Goal: Information Seeking & Learning: Learn about a topic

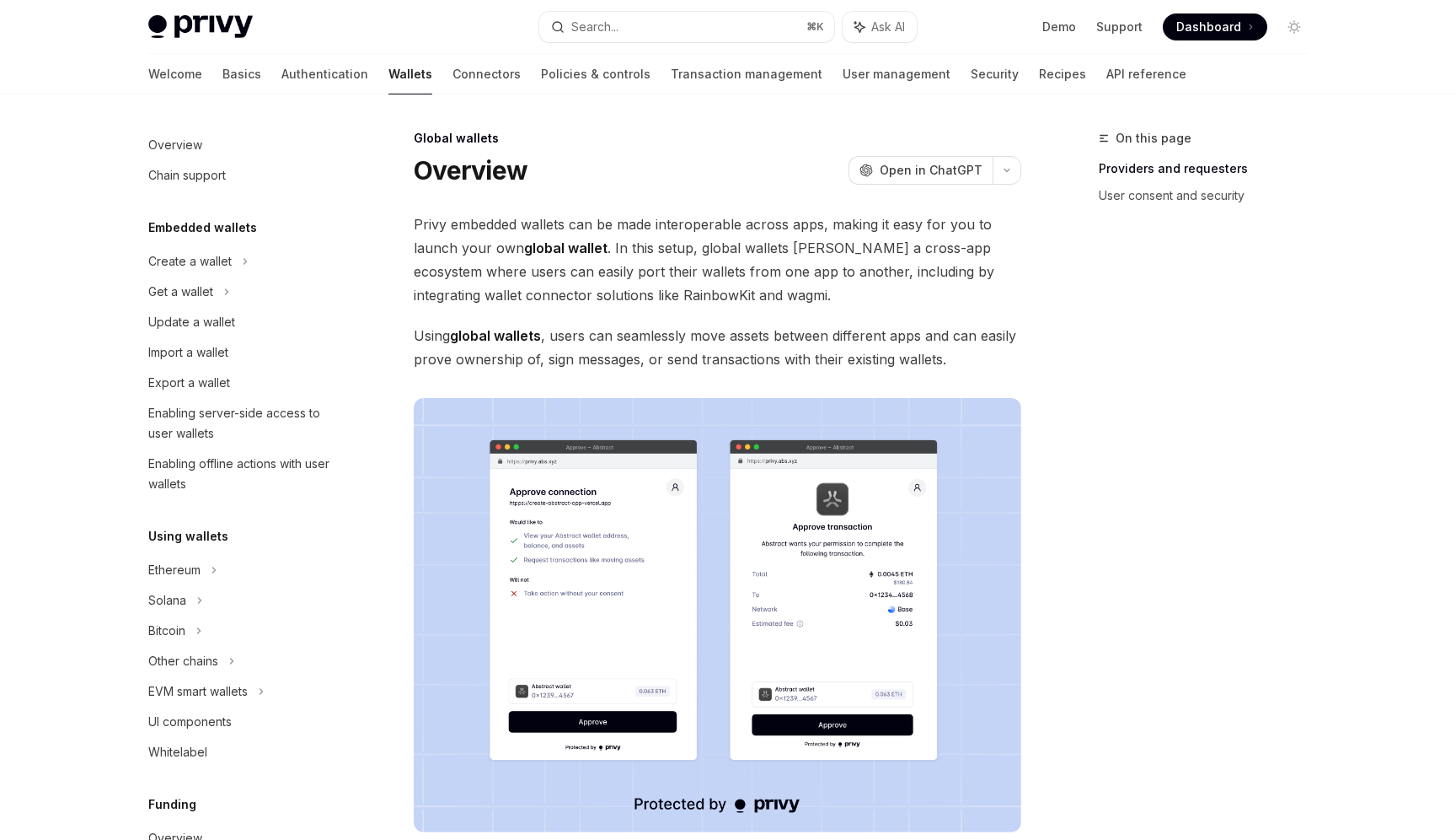
click at [632, 284] on span "Privy embedded wallets can be made interoperable across apps, making it easy fo…" at bounding box center [718, 260] width 607 height 94
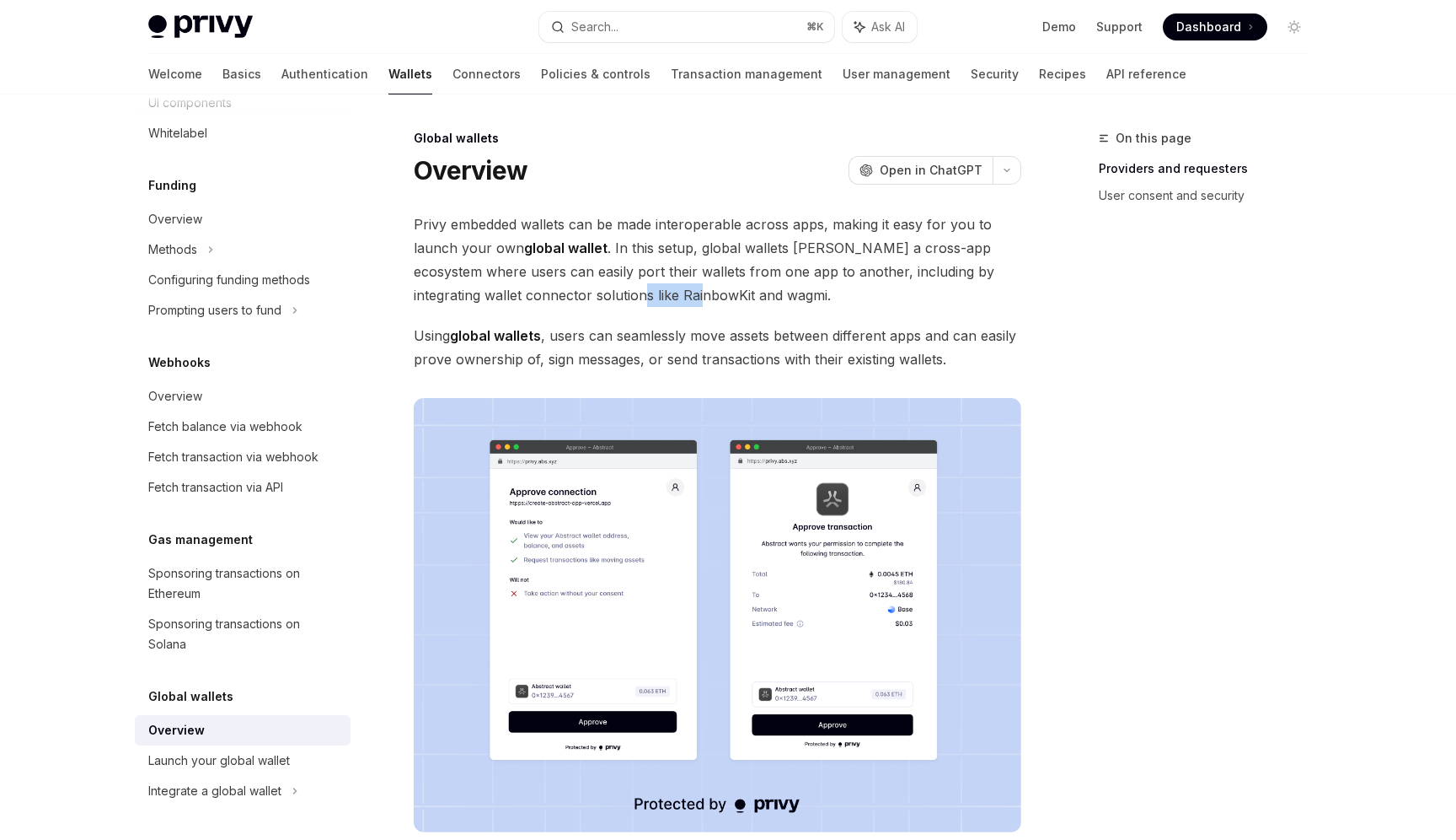
click at [632, 284] on span "Privy embedded wallets can be made interoperable across apps, making it easy fo…" at bounding box center [718, 260] width 607 height 94
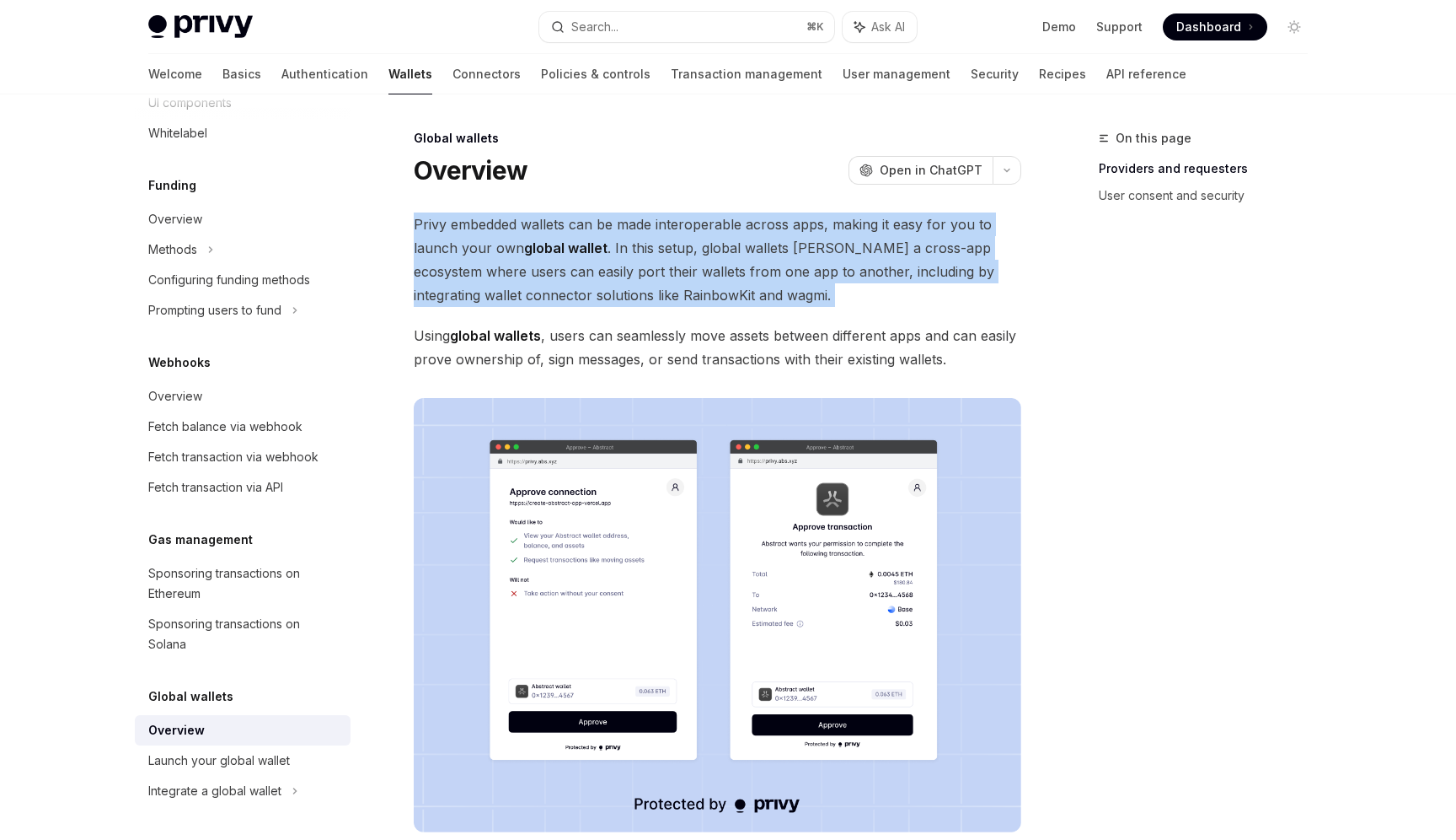
click at [632, 284] on span "Privy embedded wallets can be made interoperable across apps, making it easy fo…" at bounding box center [718, 260] width 607 height 94
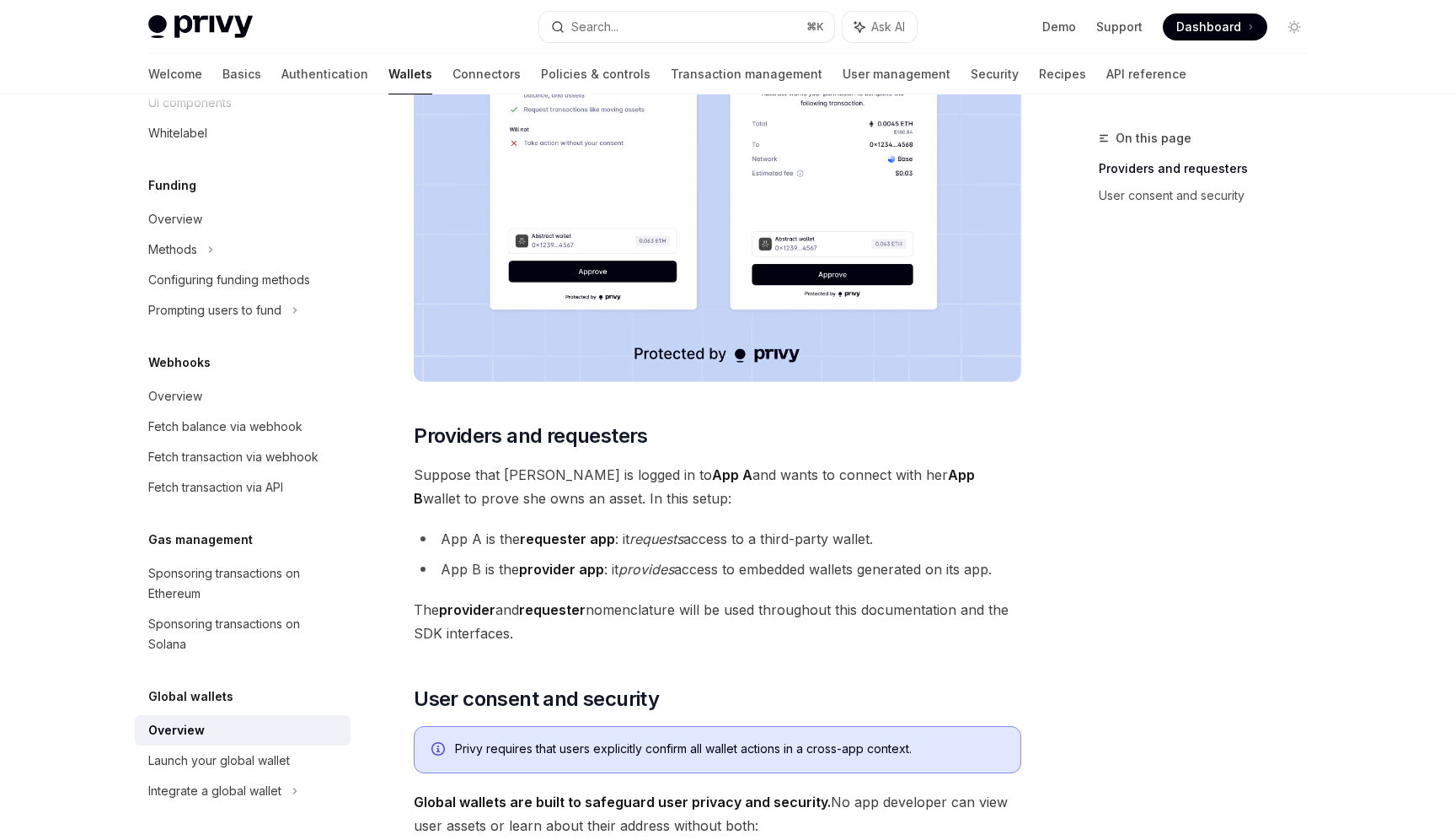
scroll to position [506, 0]
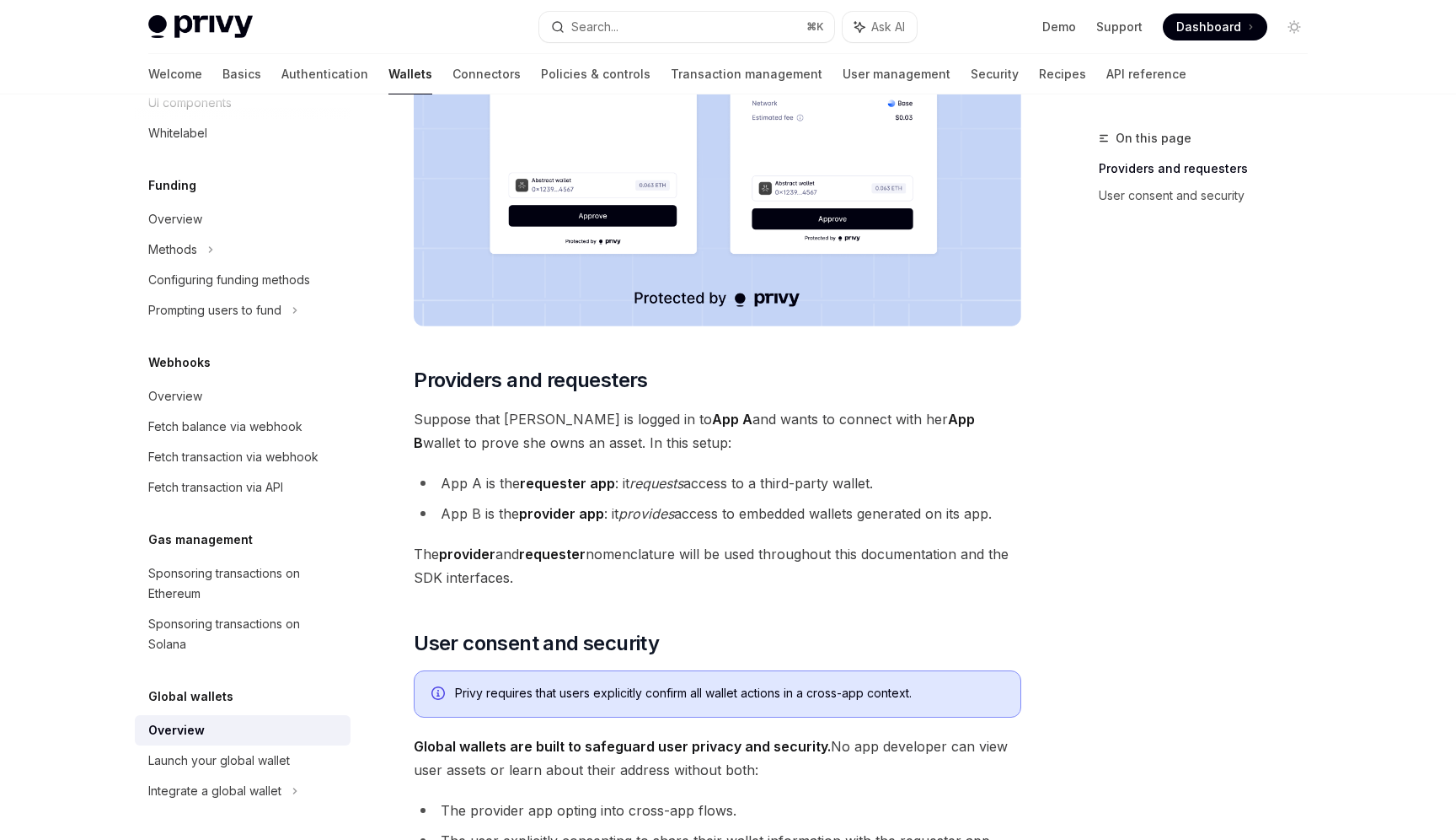
click at [642, 291] on img at bounding box center [718, 109] width 607 height 434
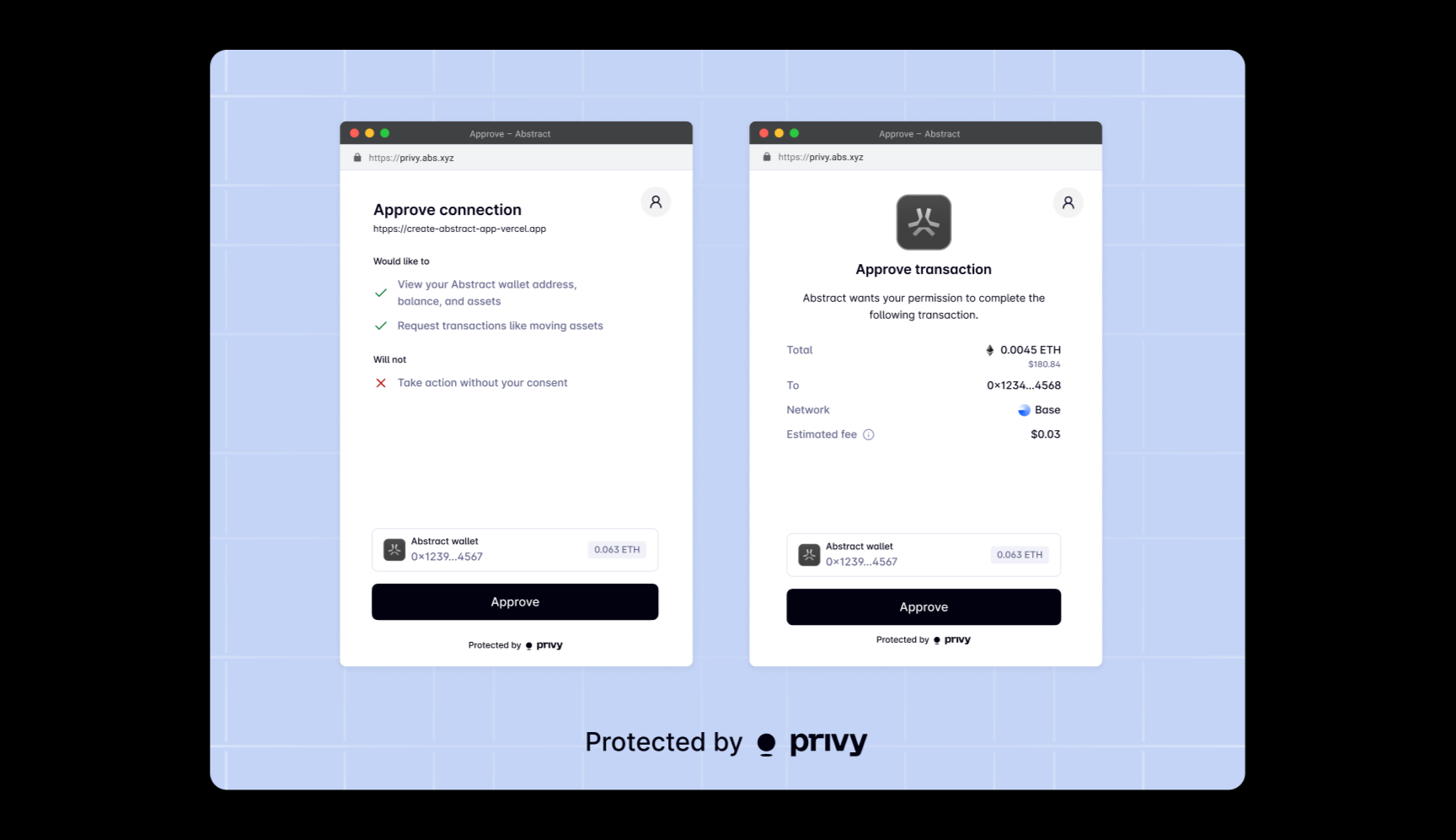
click at [651, 516] on img at bounding box center [727, 420] width 1036 height 740
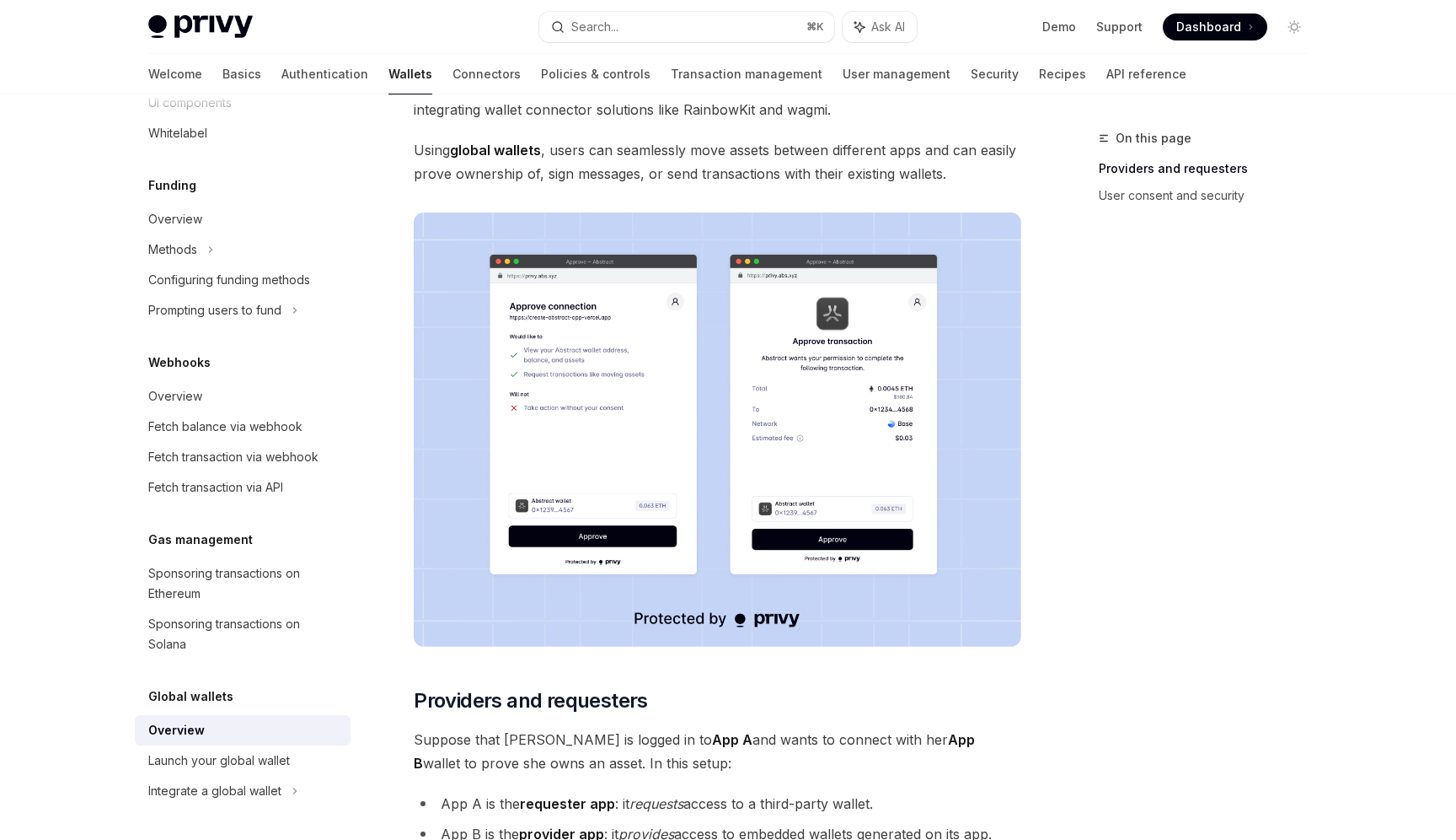
scroll to position [21, 0]
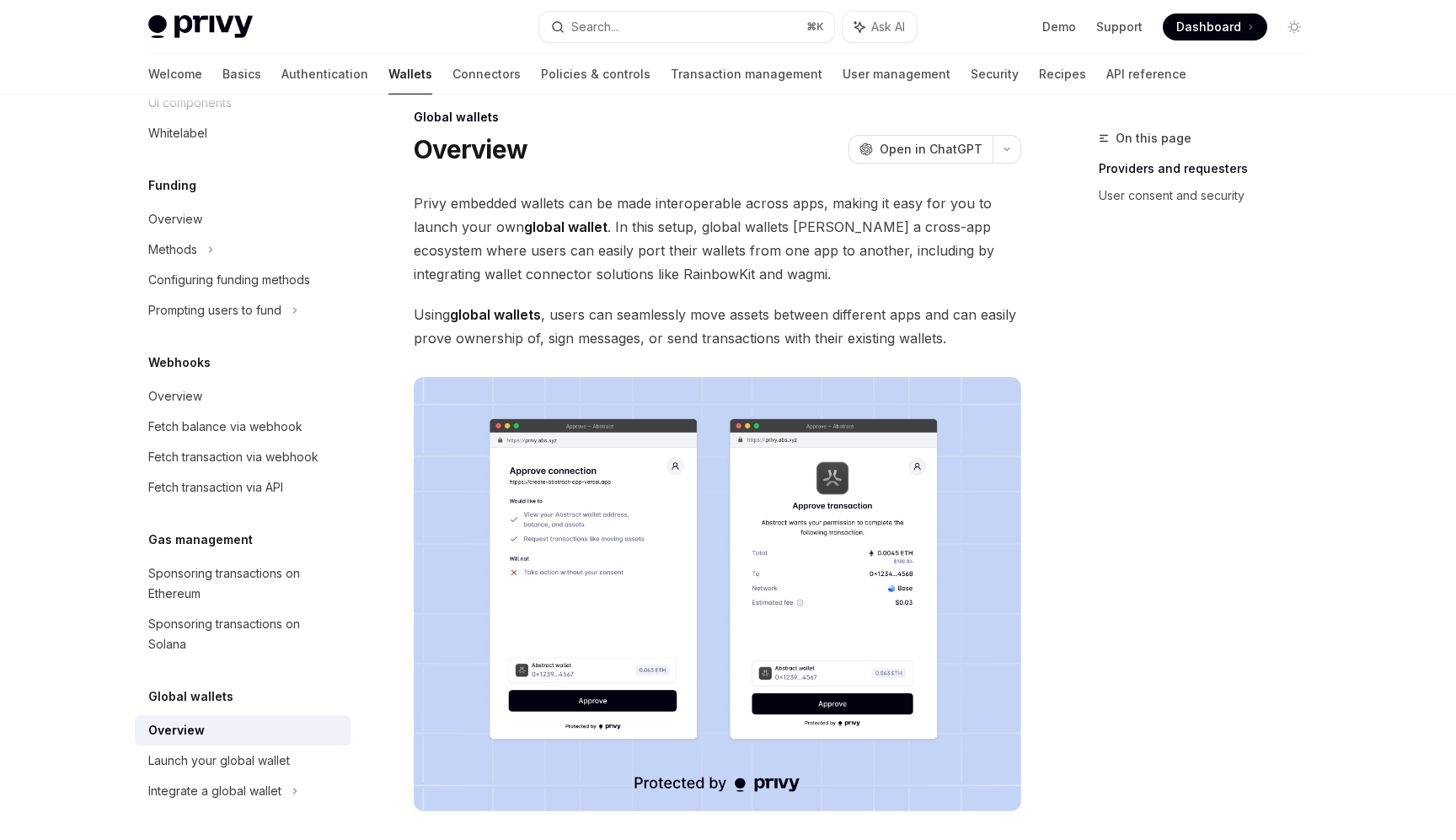
click at [814, 220] on span "Privy embedded wallets can be made interoperable across apps, making it easy fo…" at bounding box center [718, 239] width 607 height 94
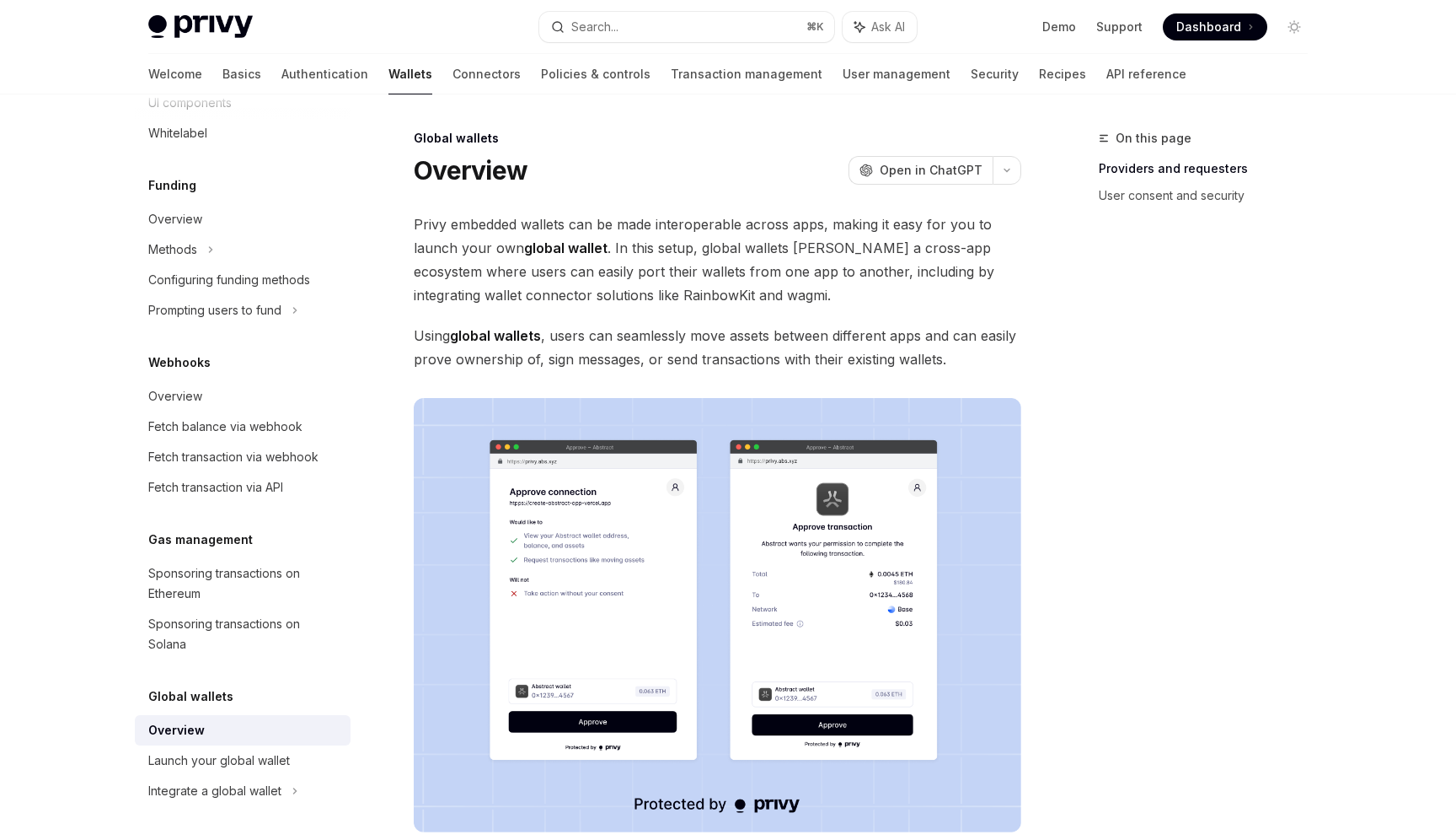
click at [548, 268] on span "Privy embedded wallets can be made interoperable across apps, making it easy fo…" at bounding box center [718, 260] width 607 height 94
copy div "Privy embedded wallets can be made interoperable across apps, making it easy fo…"
